Goal: Information Seeking & Learning: Learn about a topic

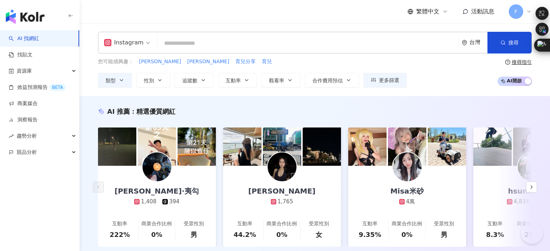
type input "*****"
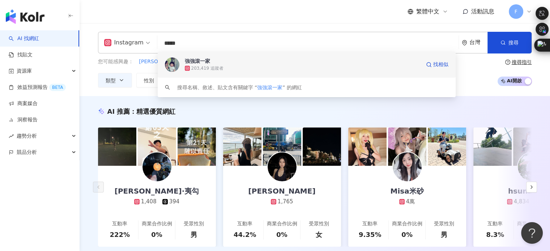
click at [229, 64] on span "強強滾一家" at bounding box center [303, 61] width 236 height 7
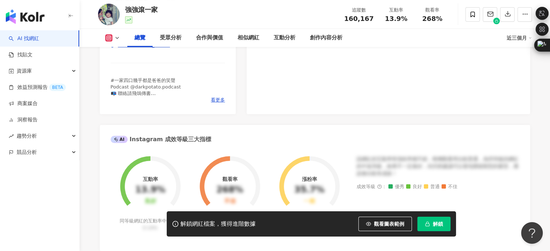
scroll to position [72, 0]
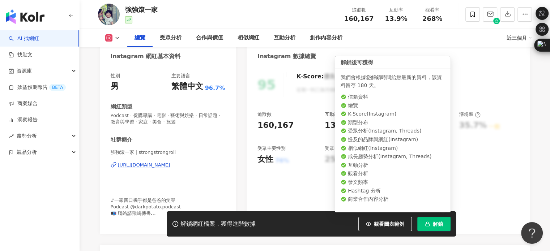
click at [431, 221] on button "解鎖" at bounding box center [434, 224] width 33 height 14
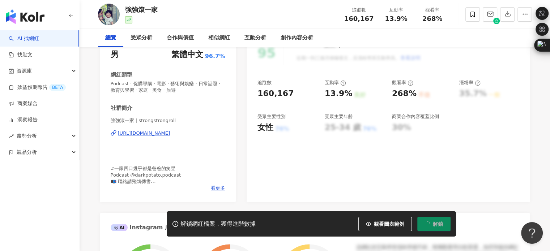
scroll to position [145, 0]
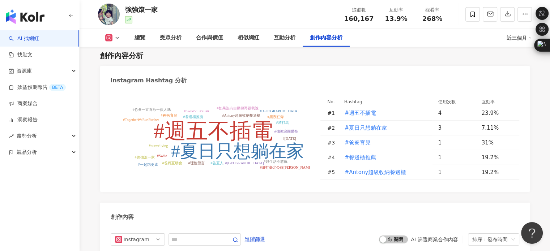
scroll to position [2098, 0]
